Goal: Information Seeking & Learning: Learn about a topic

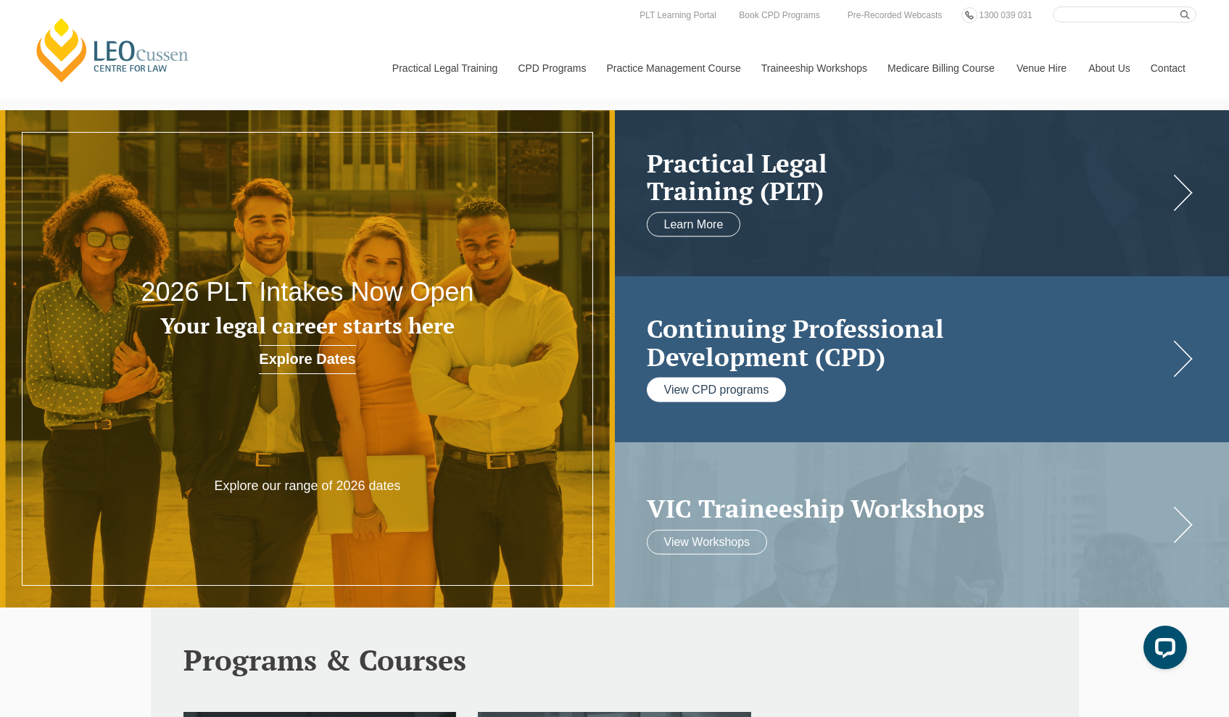
click at [725, 397] on link "View CPD programs" at bounding box center [717, 390] width 140 height 25
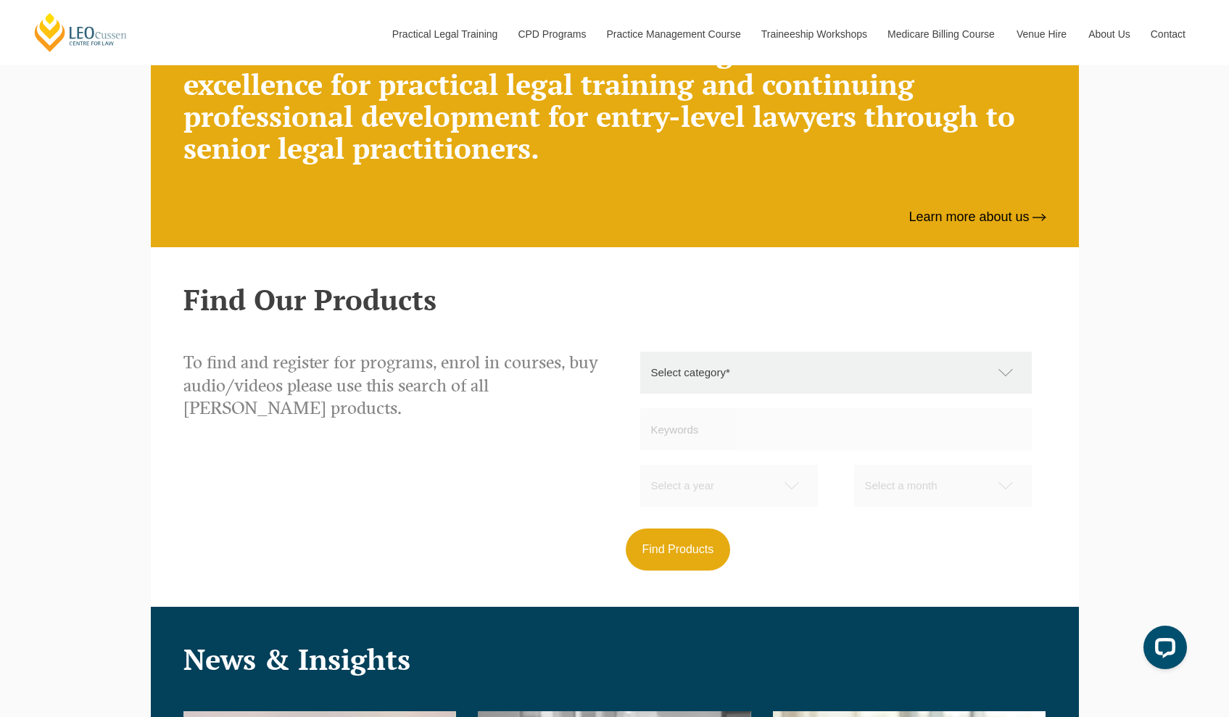
scroll to position [861, 0]
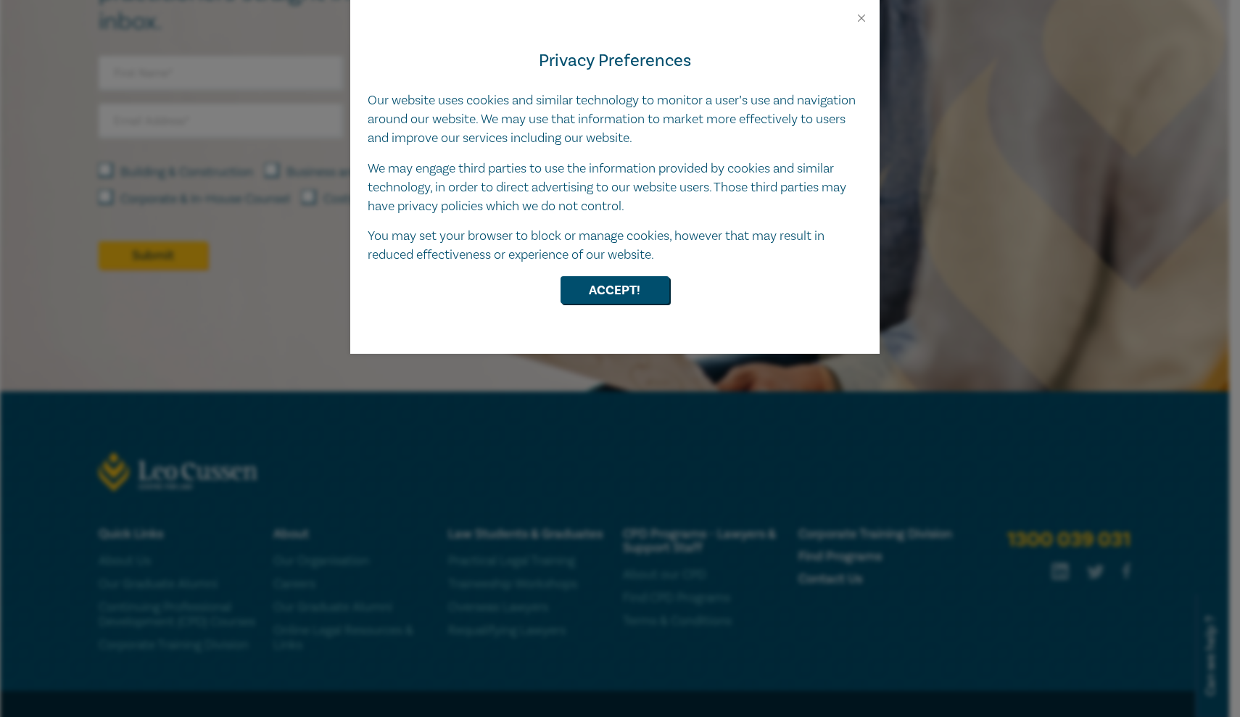
scroll to position [792, 0]
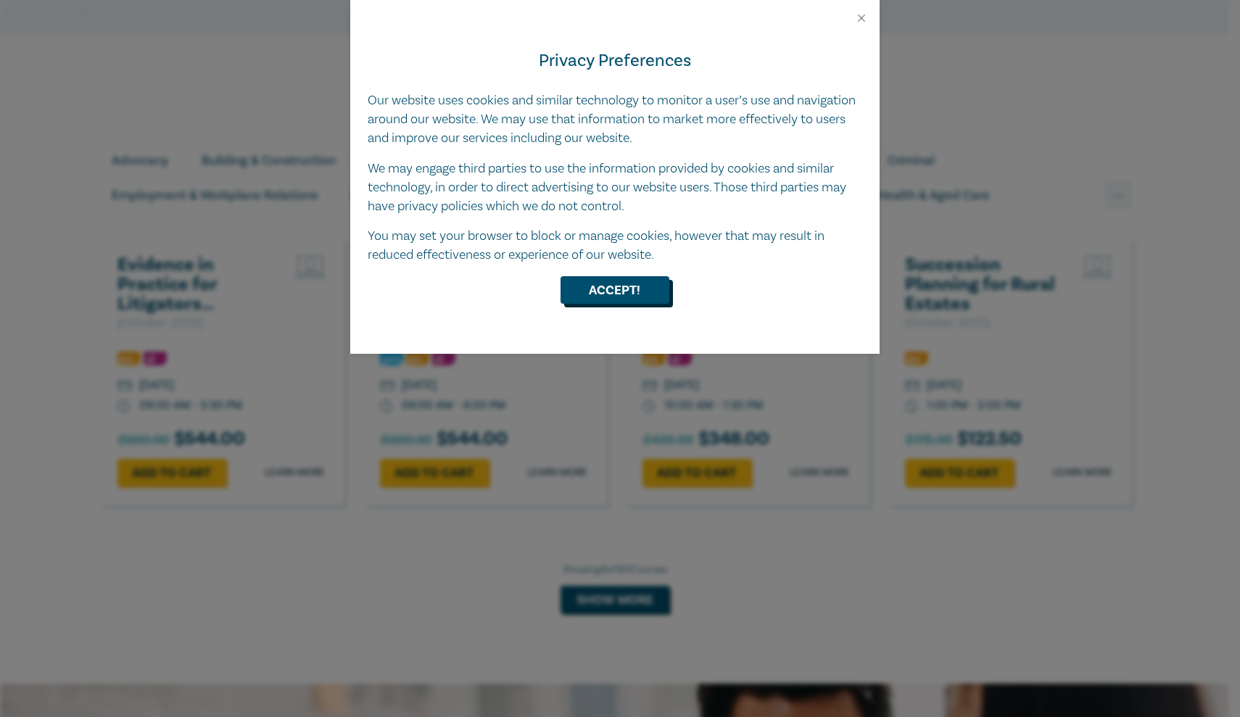
click at [606, 289] on button "Accept!" at bounding box center [615, 290] width 109 height 28
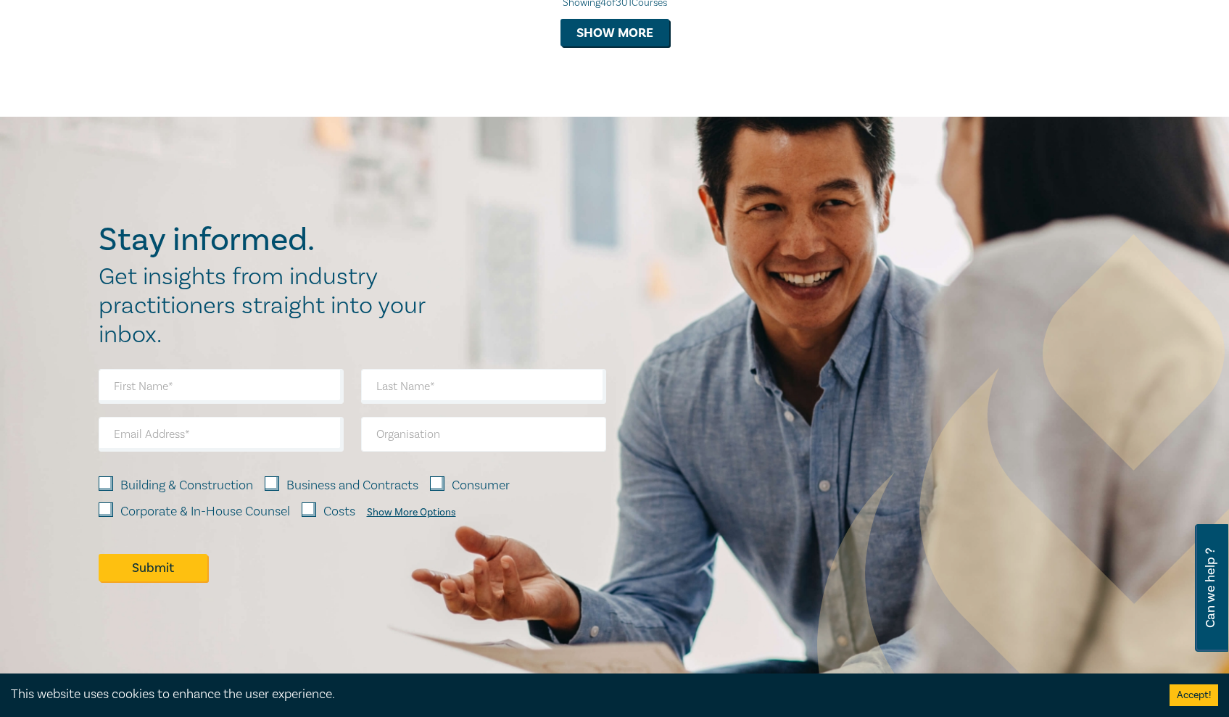
scroll to position [1526, 0]
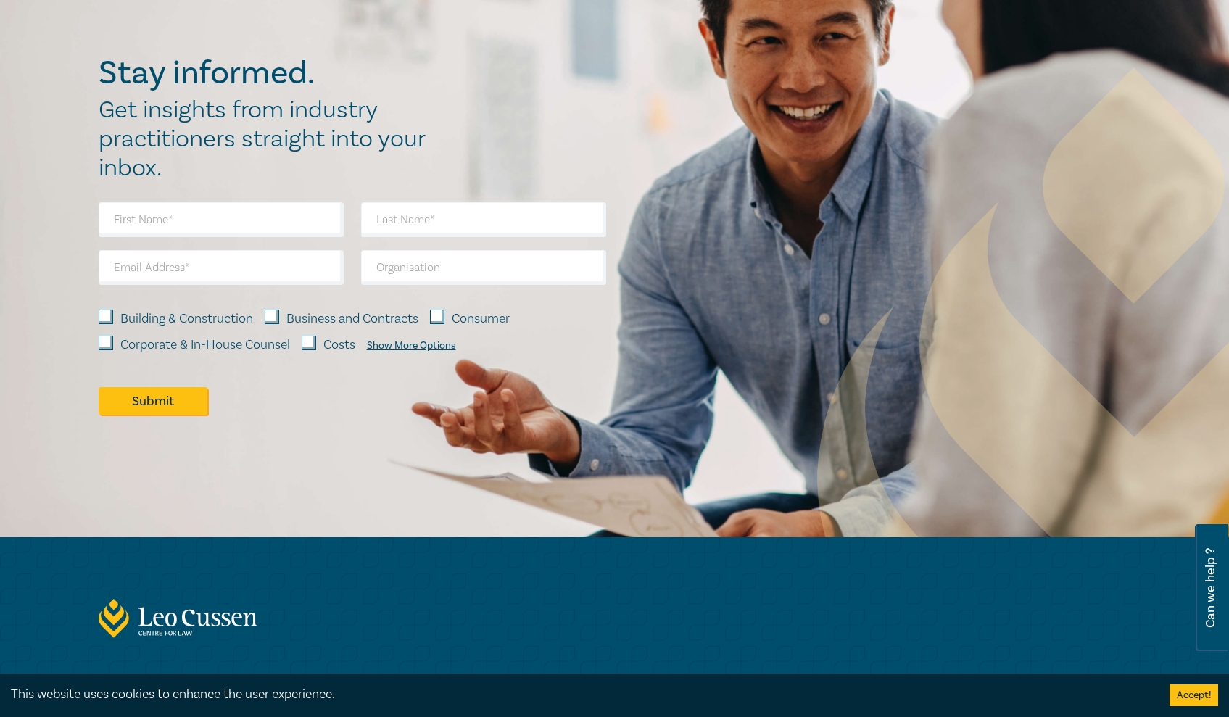
click at [411, 345] on div "Show More Options" at bounding box center [411, 346] width 89 height 12
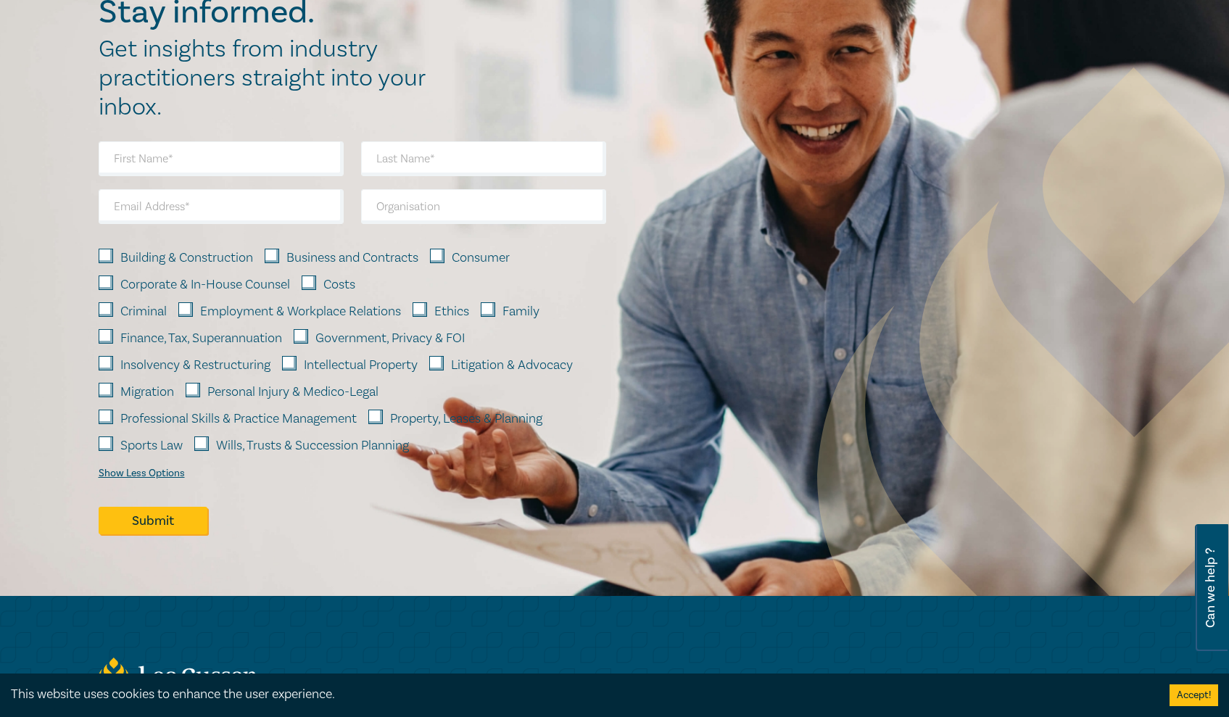
click at [191, 386] on input "Personal Injury & Medico-Legal" at bounding box center [193, 390] width 15 height 15
checkbox input "true"
click at [157, 520] on button "Submit" at bounding box center [153, 521] width 109 height 28
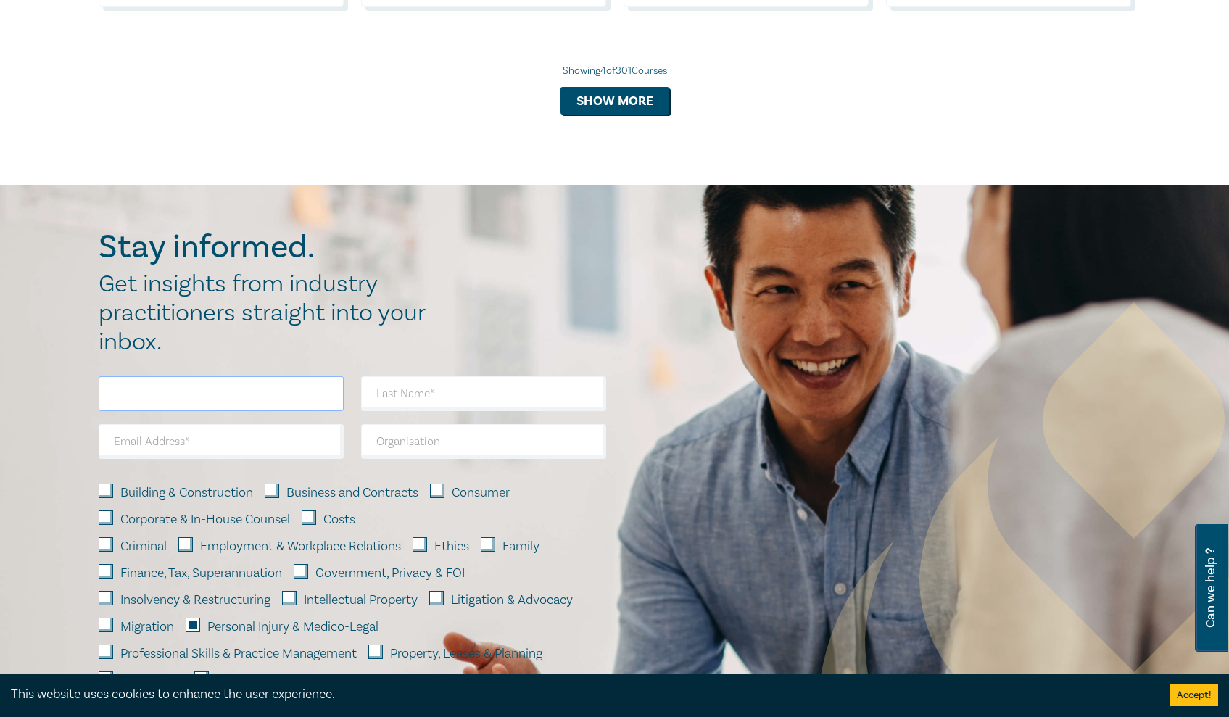
scroll to position [799, 0]
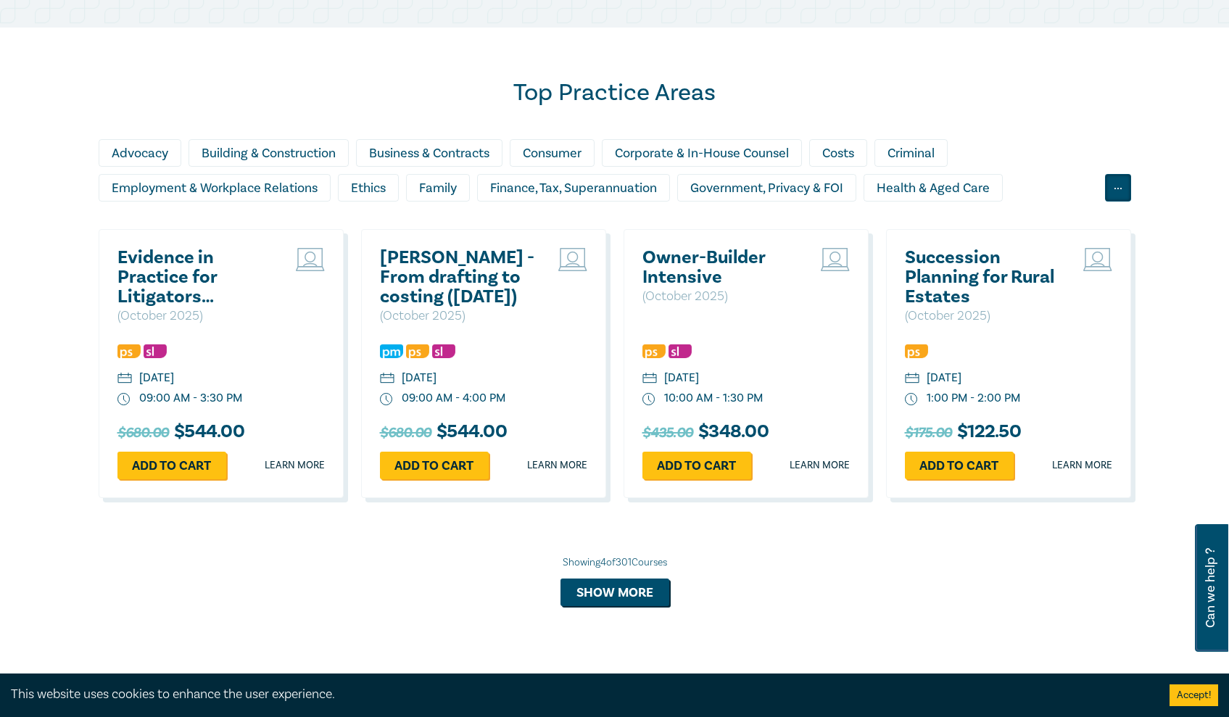
click at [1118, 197] on div "..." at bounding box center [1118, 188] width 26 height 28
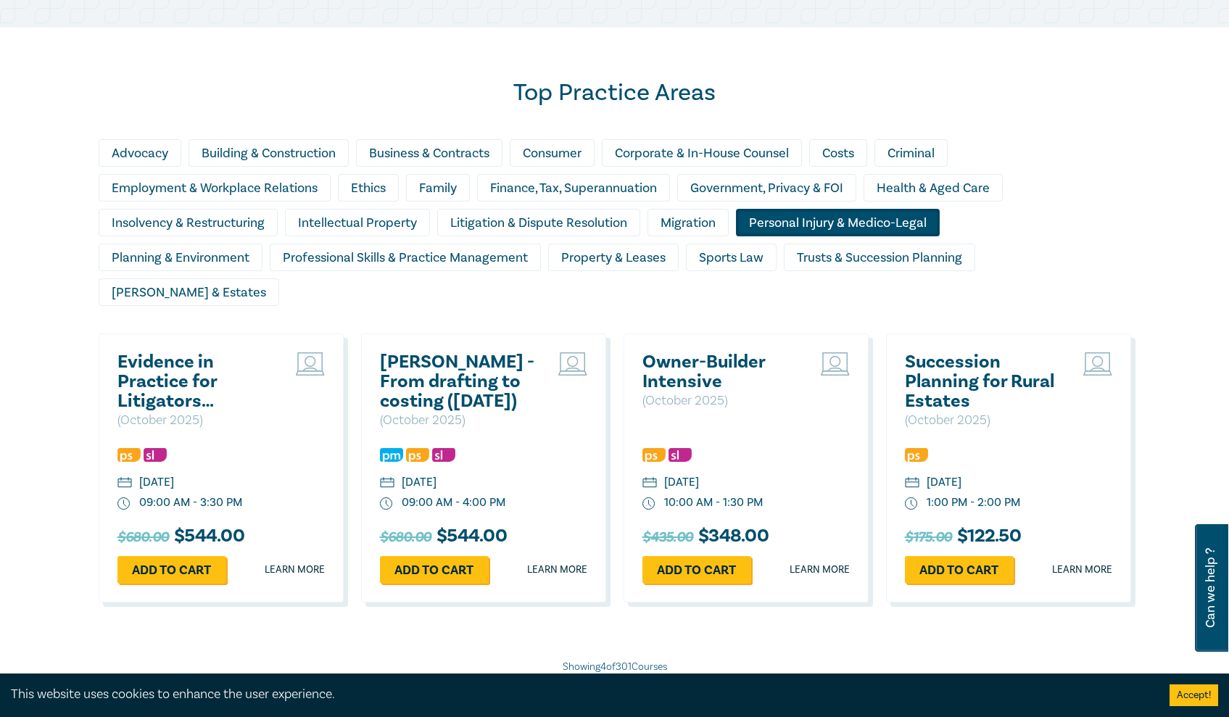
click at [858, 224] on div "Personal Injury & Medico-Legal" at bounding box center [838, 223] width 204 height 28
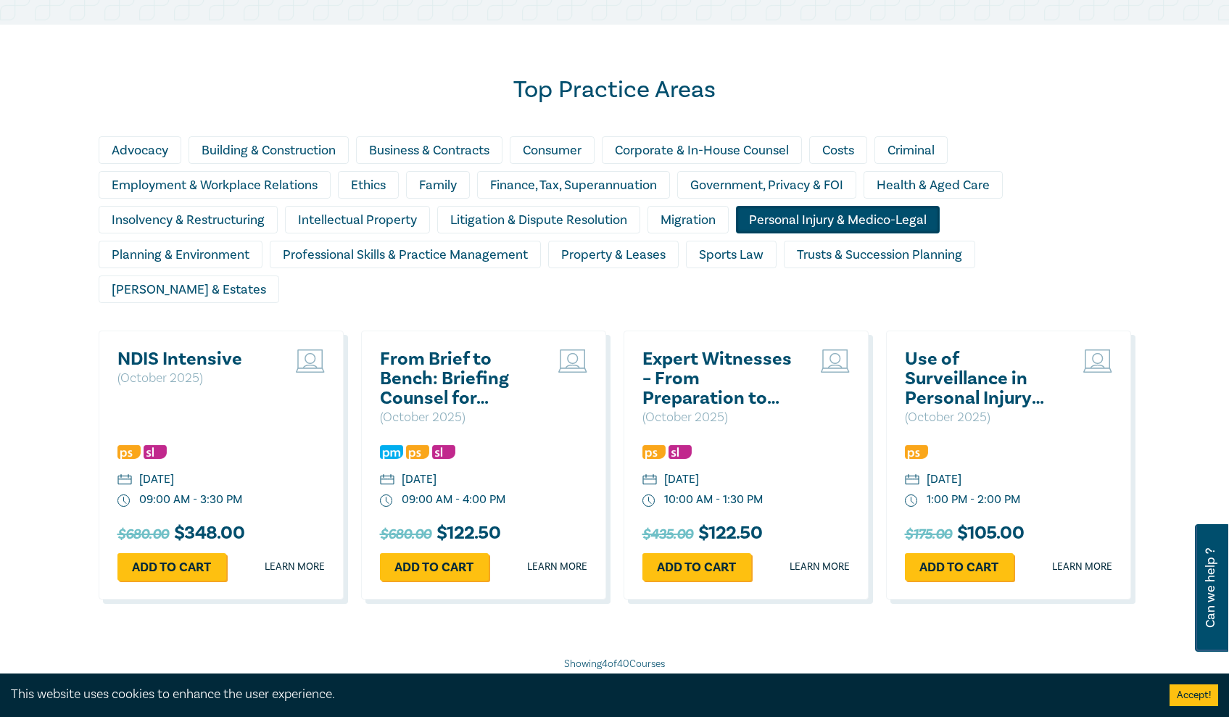
scroll to position [908, 0]
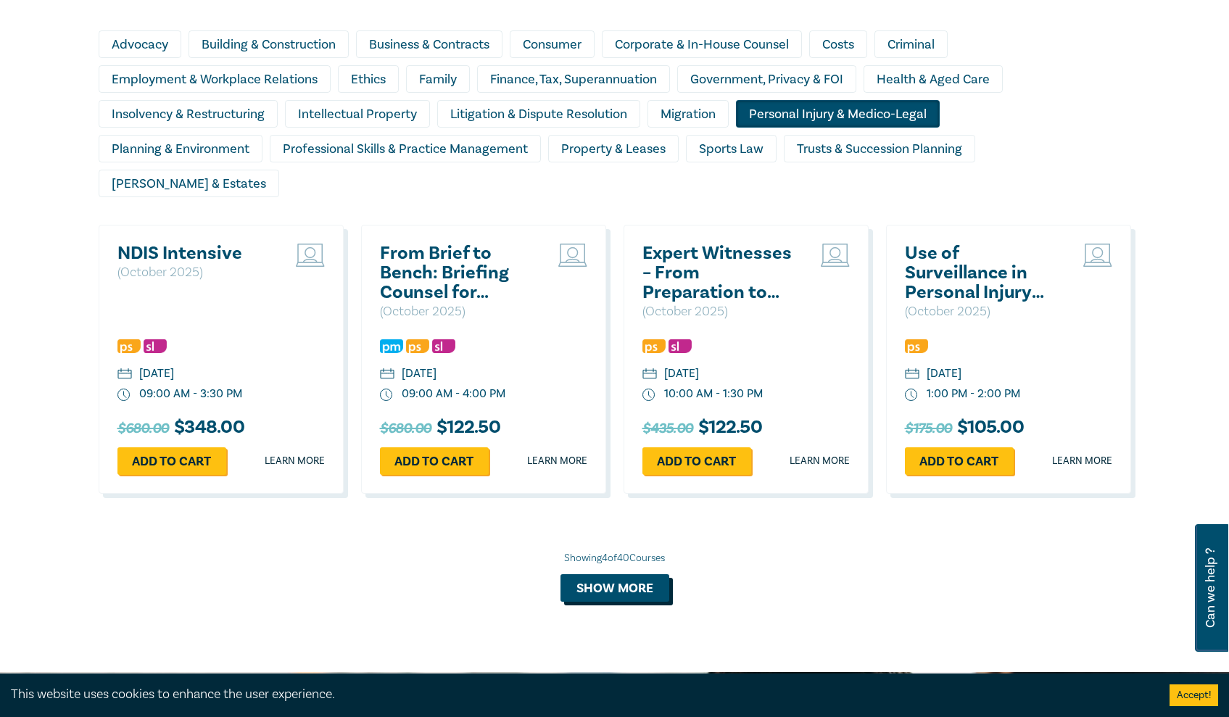
click at [615, 574] on button "Show more" at bounding box center [615, 588] width 109 height 28
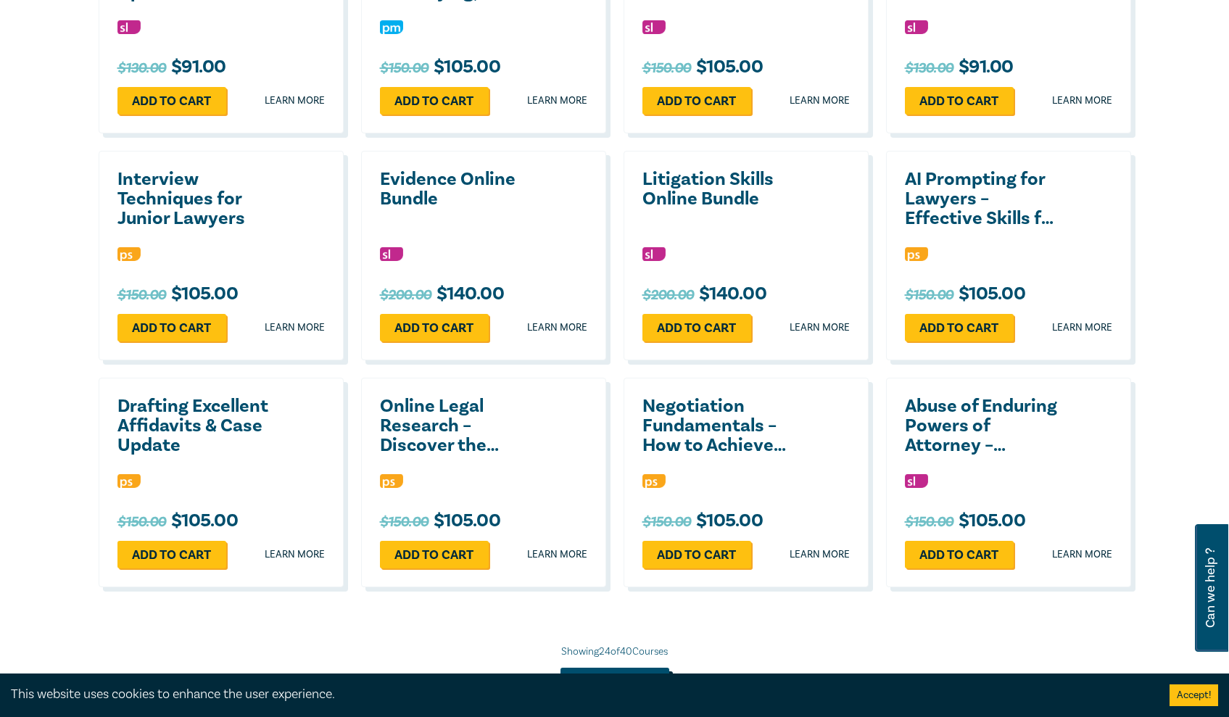
scroll to position [2053, 0]
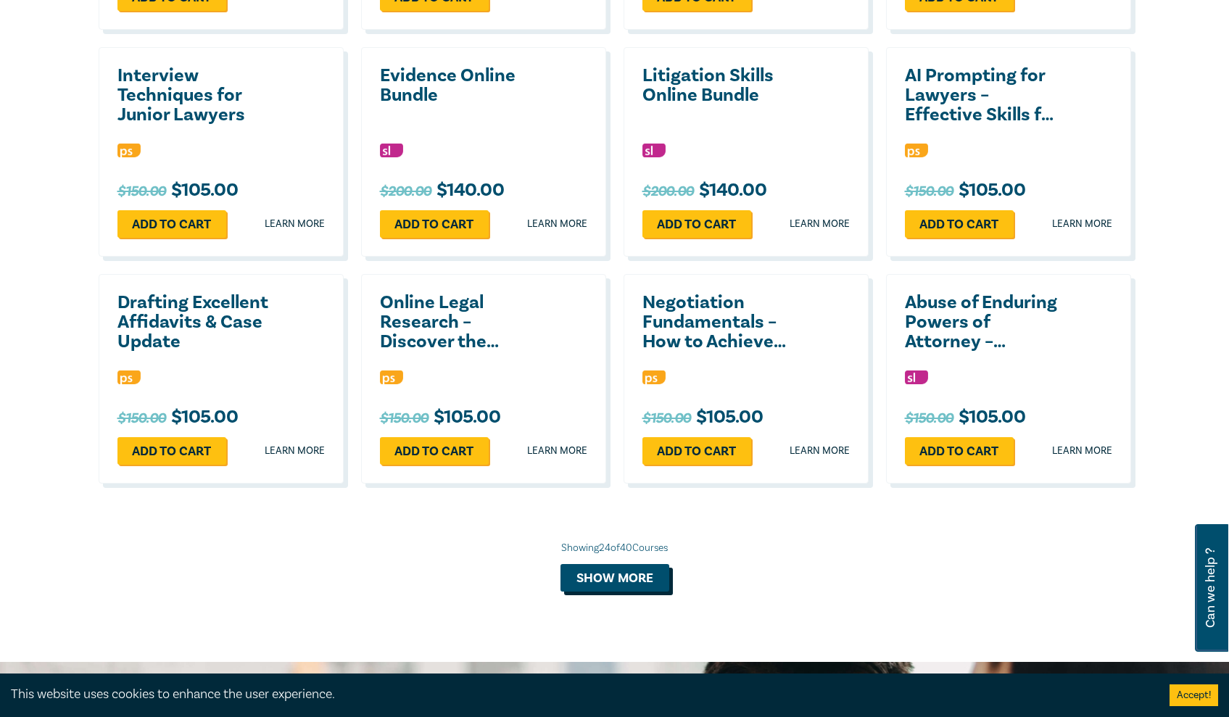
click at [606, 564] on button "Show more" at bounding box center [615, 578] width 109 height 28
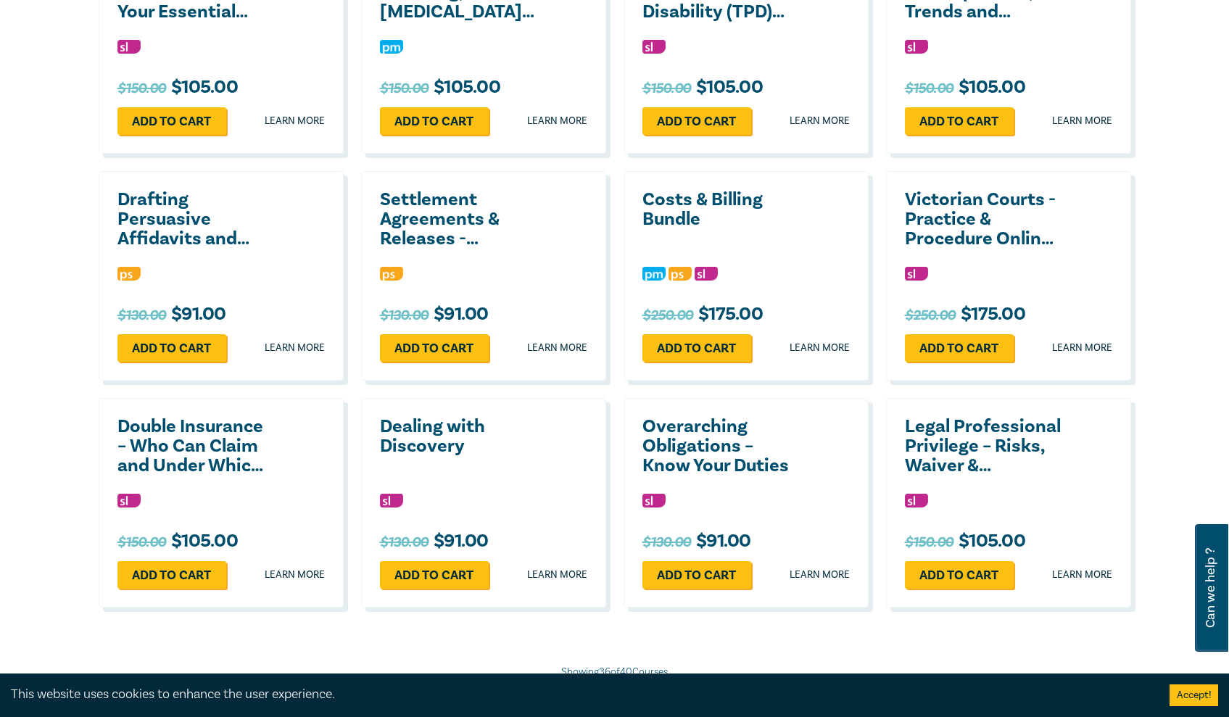
scroll to position [2693, 0]
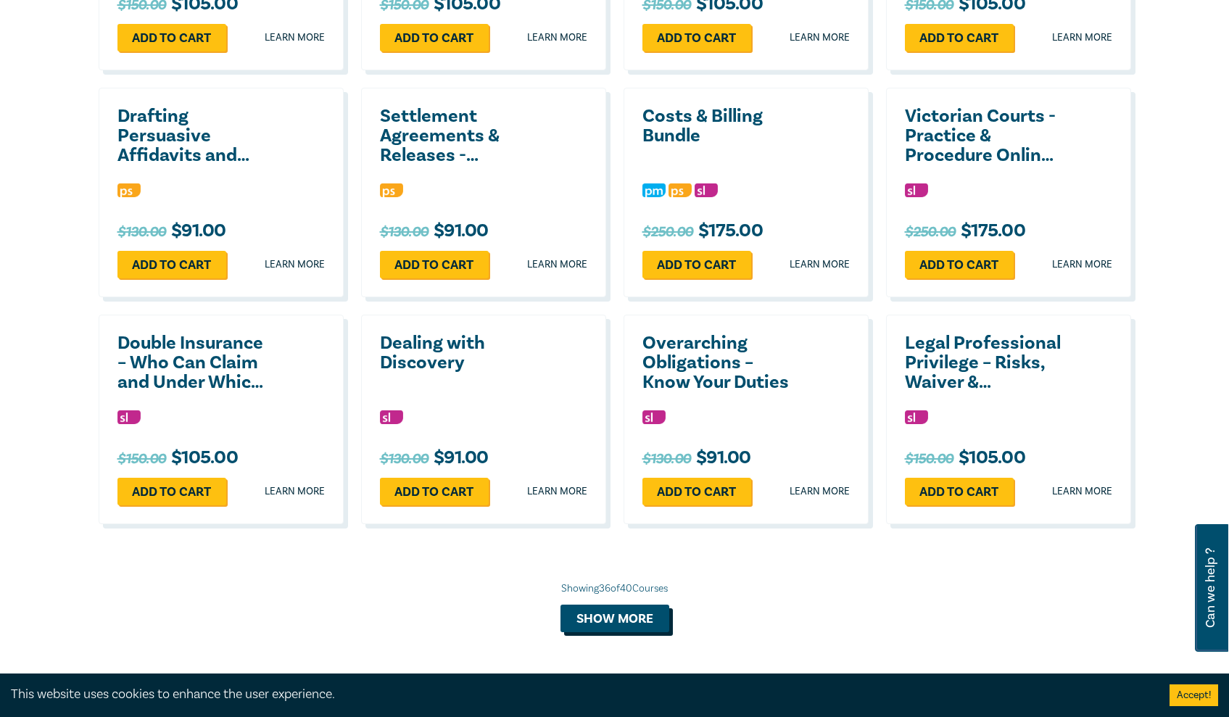
click at [611, 605] on button "Show more" at bounding box center [615, 619] width 109 height 28
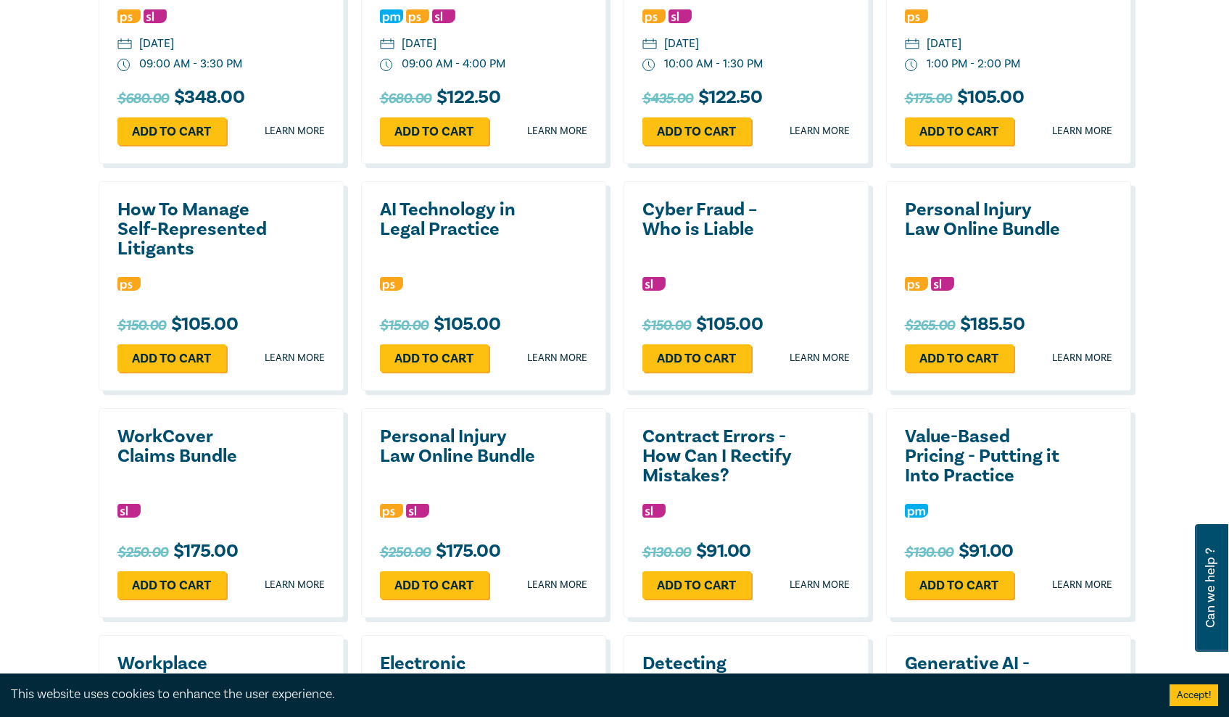
scroll to position [965, 0]
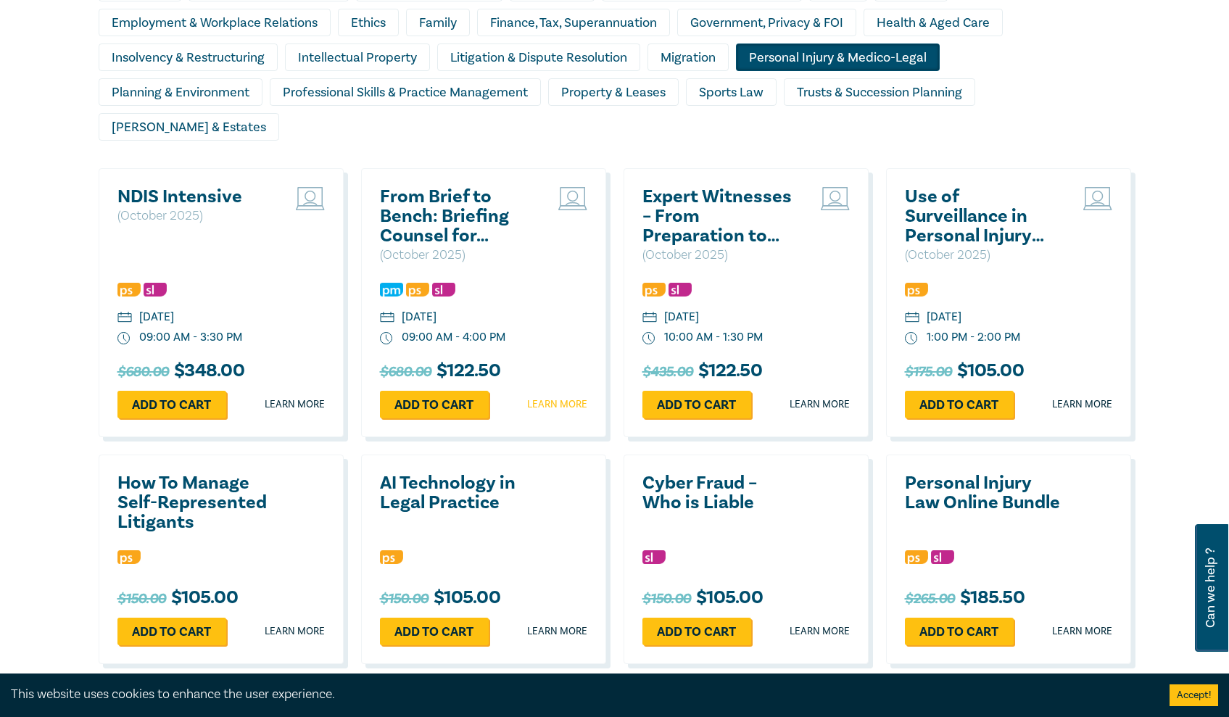
click at [567, 397] on link "Learn more" at bounding box center [557, 404] width 60 height 15
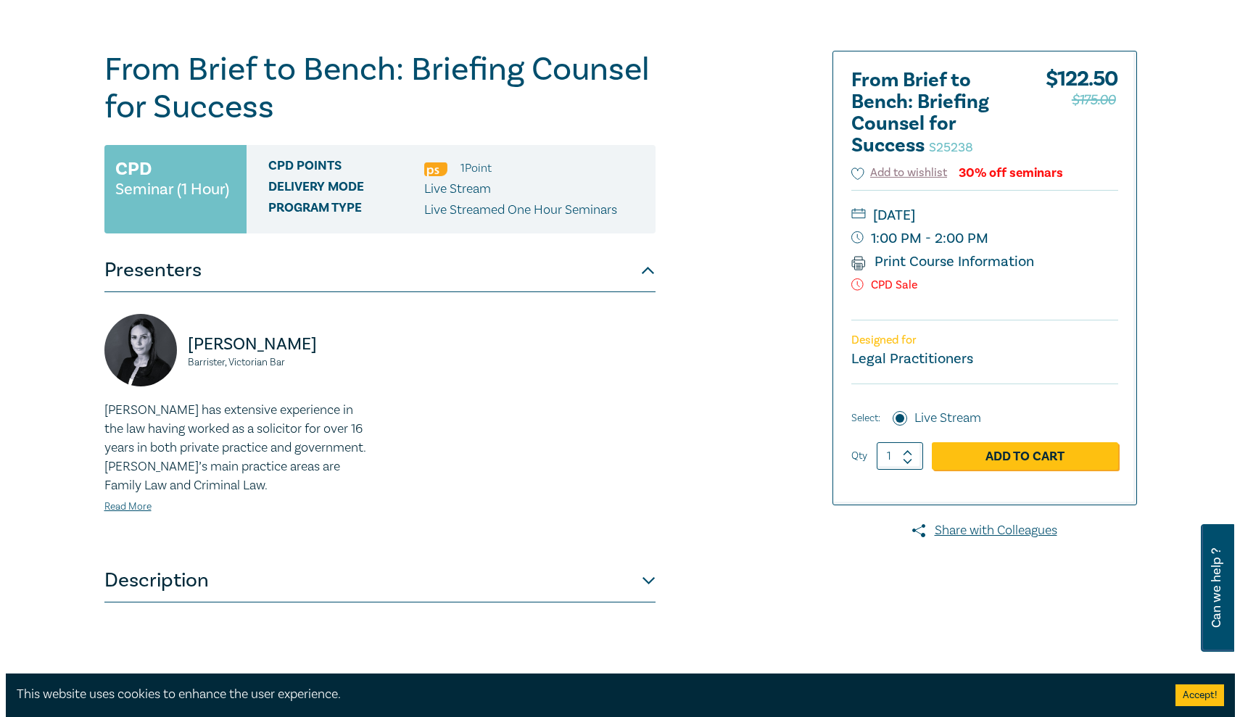
scroll to position [185, 0]
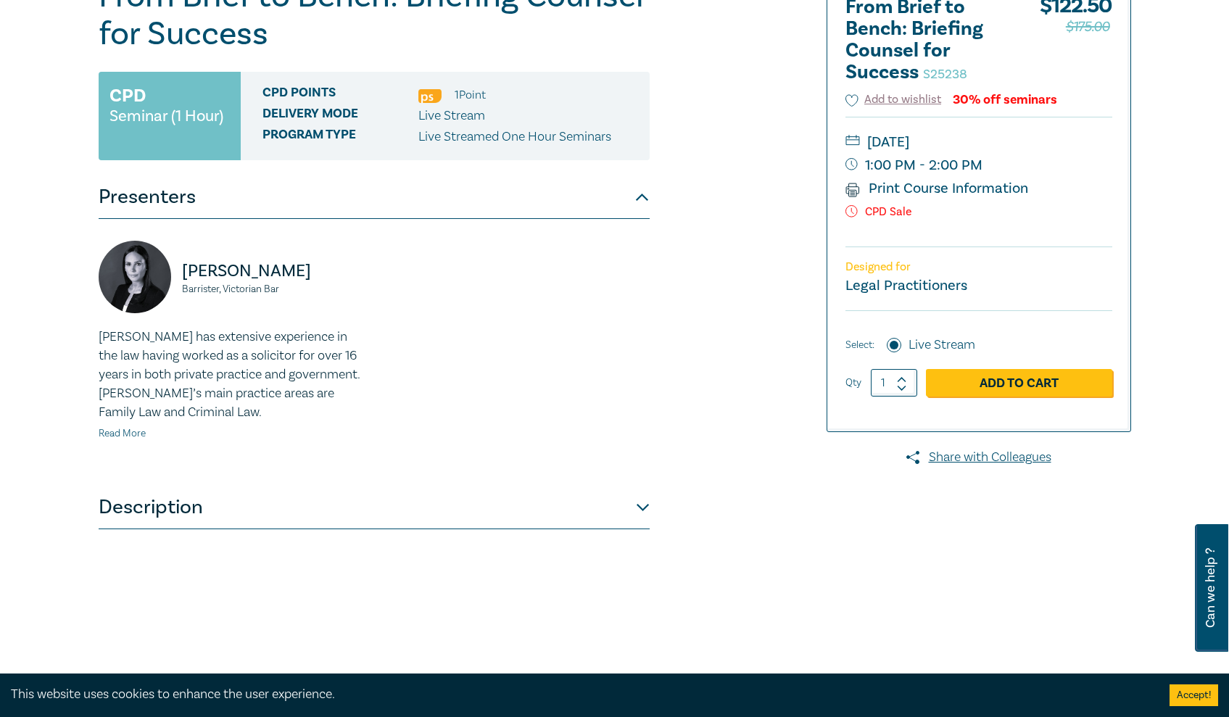
click at [128, 437] on link "Read More" at bounding box center [122, 433] width 47 height 13
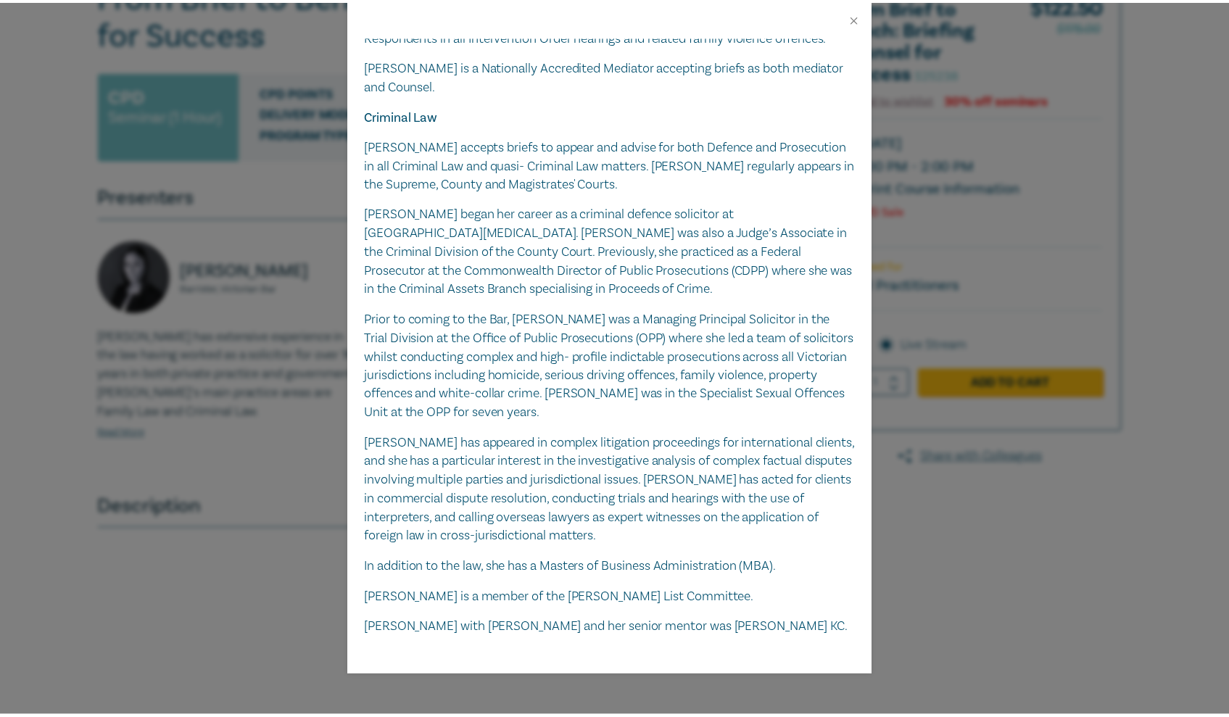
scroll to position [0, 0]
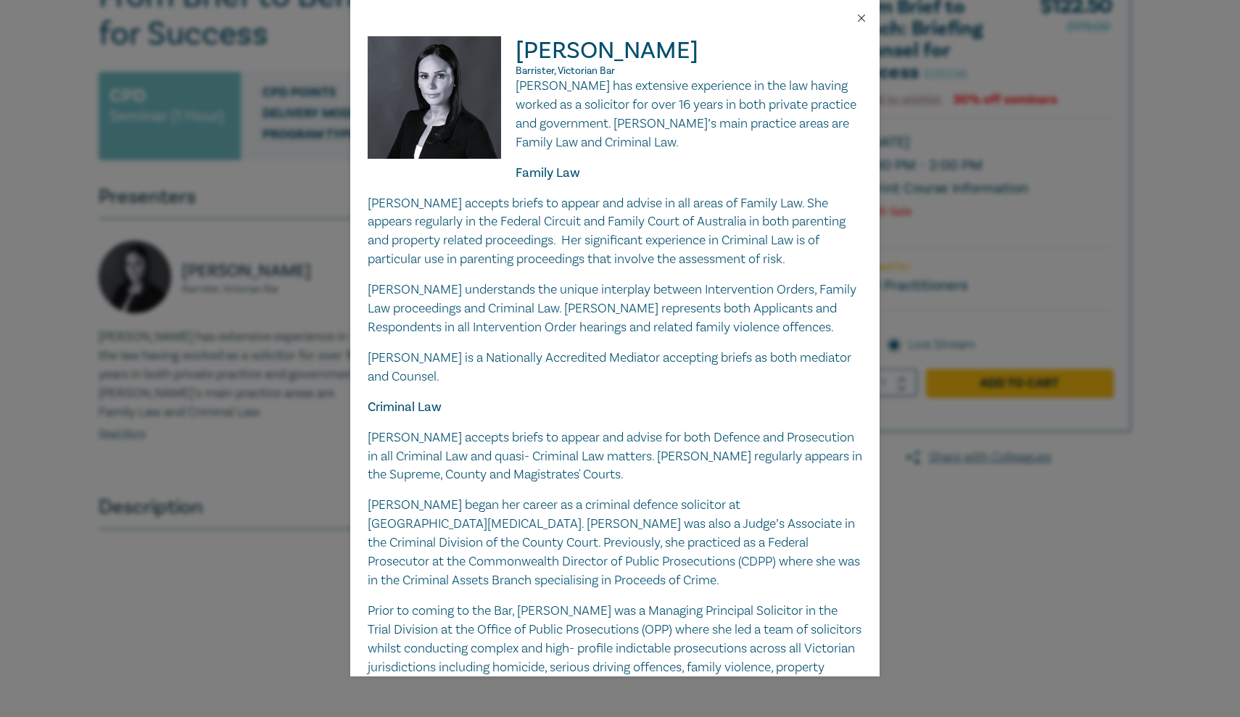
click at [860, 12] on button "Close" at bounding box center [861, 18] width 13 height 13
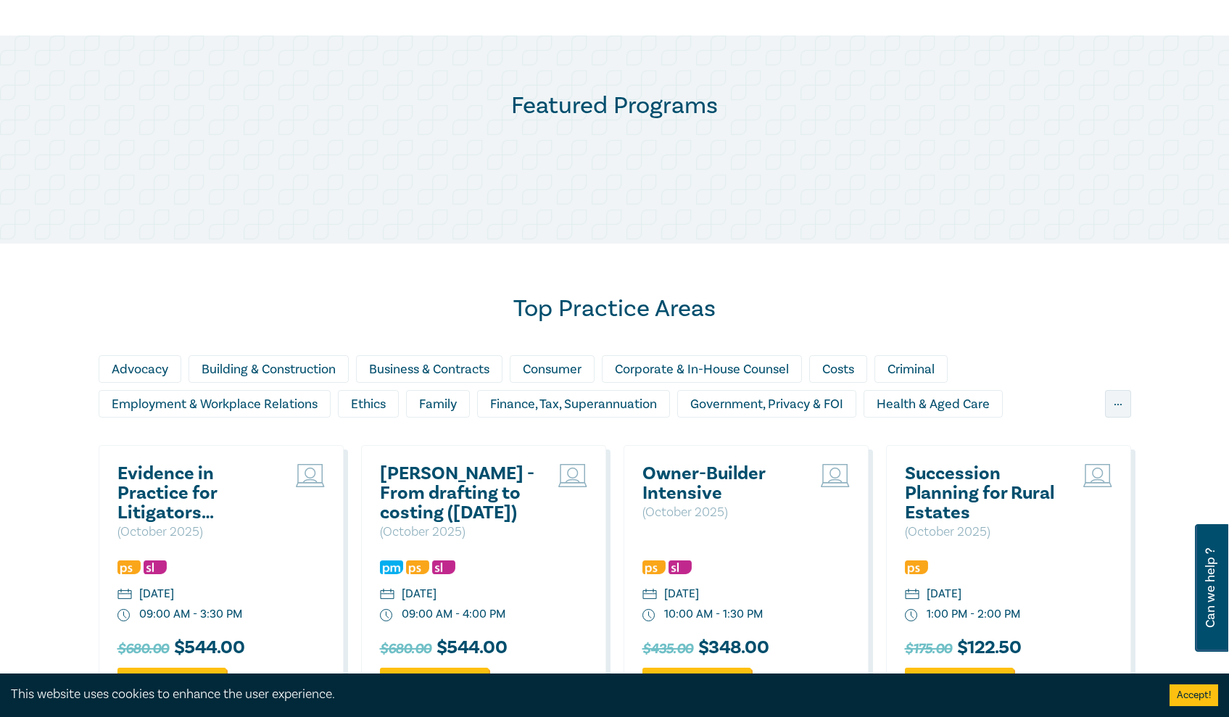
scroll to position [89, 0]
